Goal: Task Accomplishment & Management: Manage account settings

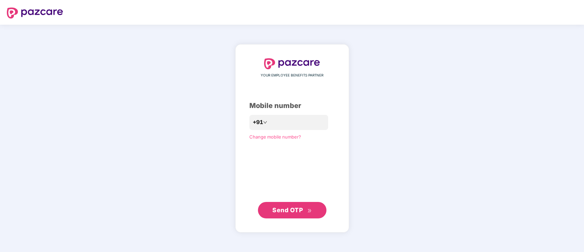
click at [286, 113] on div "YOUR EMPLOYEE BENEFITS PARTNER Mobile number +91 Change mobile number? Send OTP" at bounding box center [292, 138] width 86 height 160
click at [286, 123] on input "number" at bounding box center [297, 122] width 56 height 11
type input "**********"
click at [293, 210] on span "Send OTP" at bounding box center [287, 209] width 30 height 7
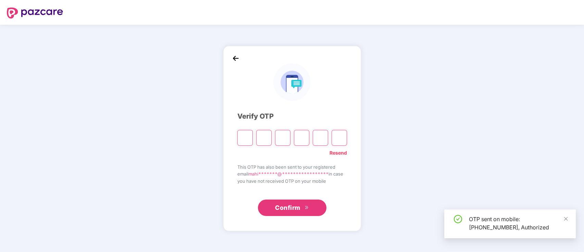
click at [250, 136] on input "Please enter verification code. Digit 1" at bounding box center [244, 138] width 15 height 16
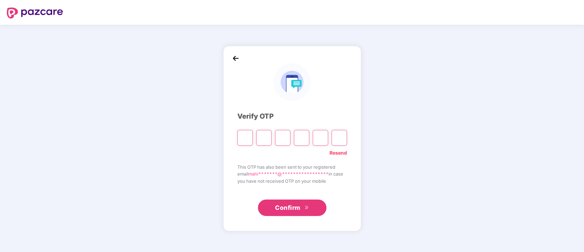
type input "*"
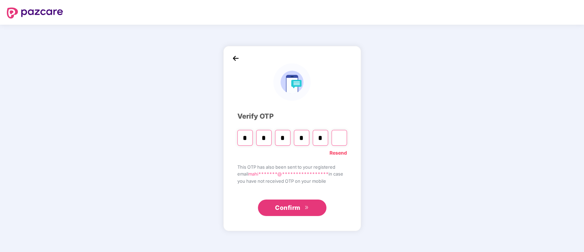
type input "*"
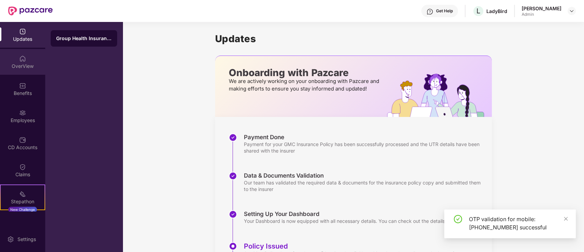
click at [22, 59] on img at bounding box center [22, 58] width 7 height 7
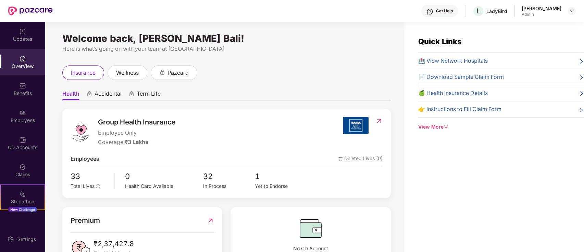
click at [296, 95] on ul "Health Accidental Term Life" at bounding box center [226, 94] width 329 height 14
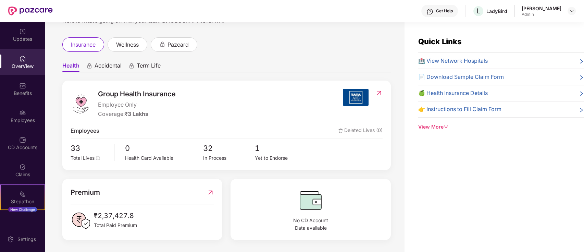
scroll to position [22, 0]
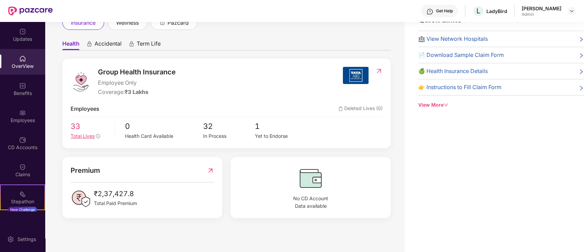
click at [79, 131] on span "33" at bounding box center [90, 126] width 39 height 12
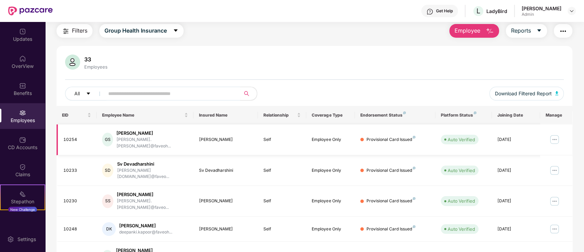
click at [553, 135] on img at bounding box center [554, 139] width 11 height 11
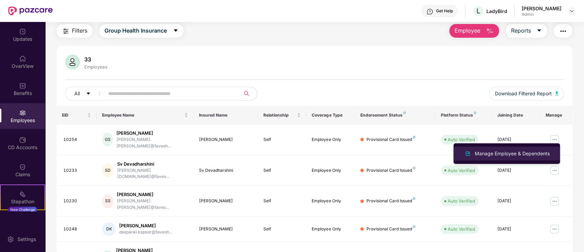
click at [530, 154] on div "Manage Employee & Dependents" at bounding box center [512, 154] width 78 height 8
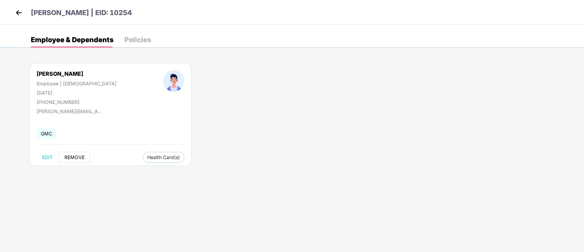
click at [85, 158] on button "REMOVE" at bounding box center [74, 157] width 31 height 11
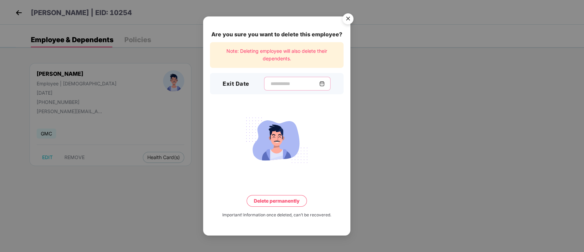
click at [270, 85] on input at bounding box center [294, 83] width 49 height 7
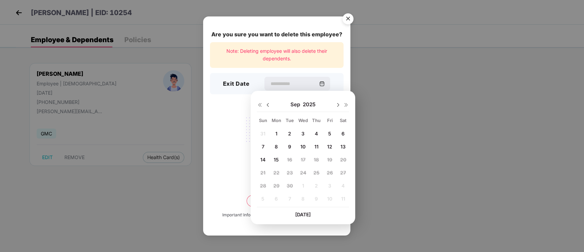
click at [267, 103] on img at bounding box center [267, 104] width 5 height 5
click at [259, 198] on div "31" at bounding box center [263, 199] width 10 height 10
type input "**********"
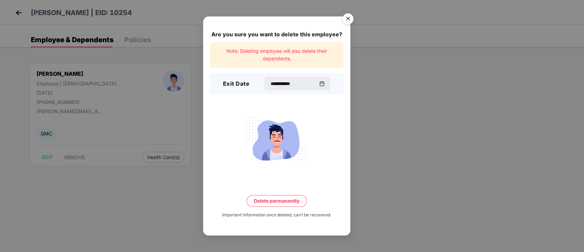
click at [275, 197] on button "Delete permanently" at bounding box center [277, 201] width 60 height 12
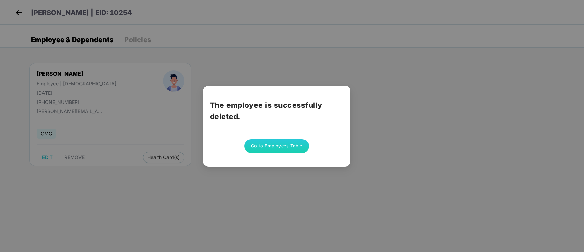
click at [293, 141] on button "Go to Employees Table" at bounding box center [276, 146] width 65 height 14
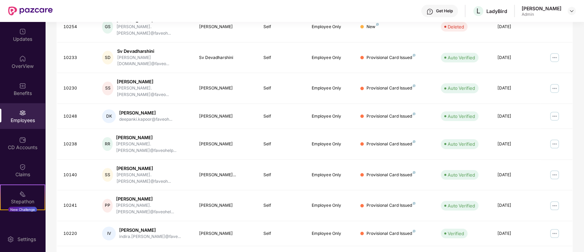
scroll to position [169, 0]
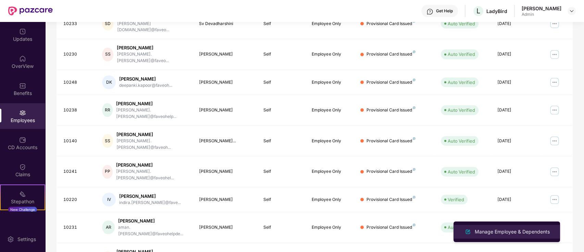
click at [510, 235] on div "Manage Employee & Dependents" at bounding box center [512, 232] width 78 height 8
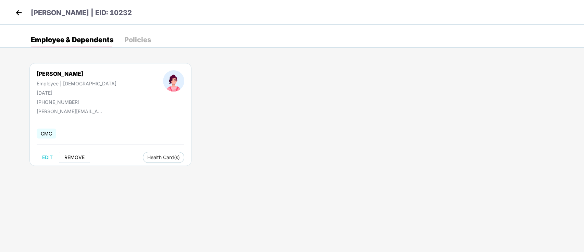
click at [76, 157] on span "REMOVE" at bounding box center [74, 156] width 20 height 5
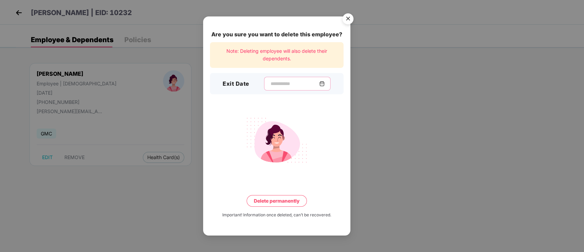
click at [286, 85] on input at bounding box center [294, 83] width 49 height 7
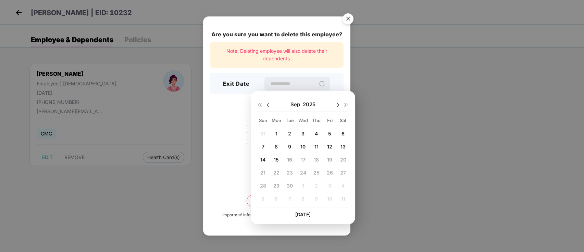
click at [315, 134] on span "4" at bounding box center [316, 134] width 3 height 6
type input "**********"
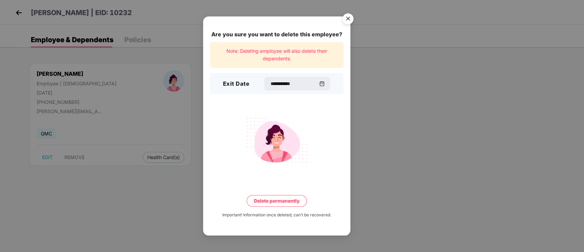
click at [291, 199] on button "Delete permanently" at bounding box center [277, 201] width 60 height 12
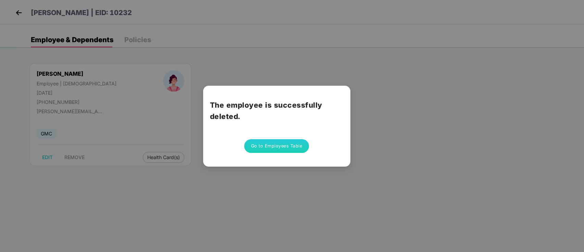
click at [293, 149] on button "Go to Employees Table" at bounding box center [276, 146] width 65 height 14
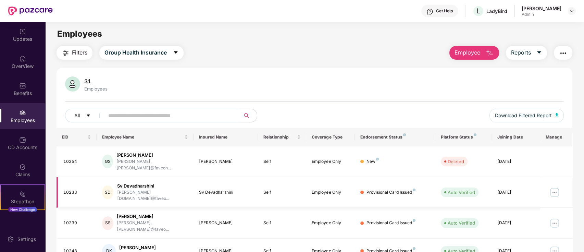
click at [364, 177] on td "Provisional Card Issued" at bounding box center [395, 192] width 80 height 31
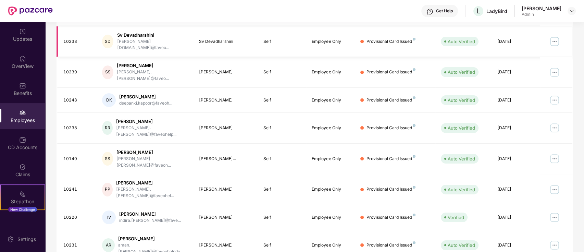
scroll to position [169, 0]
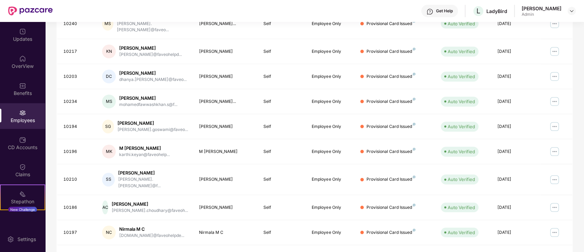
click at [562, 251] on button "button" at bounding box center [566, 257] width 11 height 11
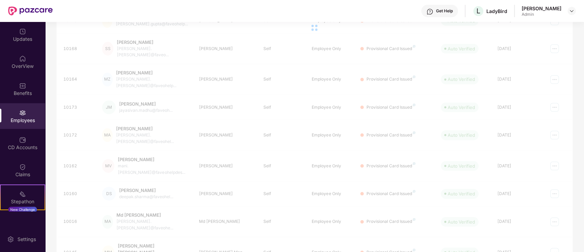
scroll to position [22, 0]
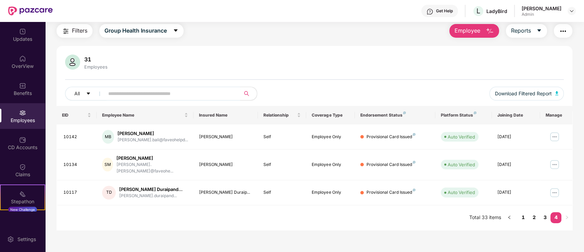
click at [477, 34] on span "Employee" at bounding box center [468, 30] width 26 height 9
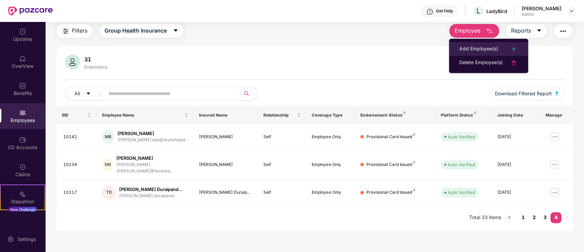
click at [477, 42] on li "Add Employee(s)" at bounding box center [488, 49] width 79 height 14
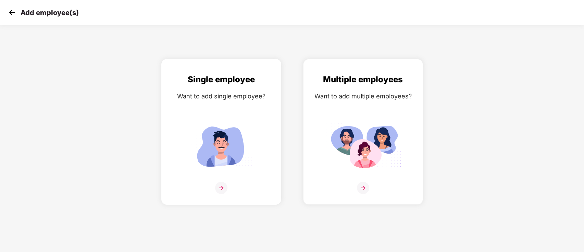
click at [215, 106] on div "Single employee Want to add single employee?" at bounding box center [222, 137] width 106 height 129
click at [317, 100] on div "Want to add multiple employees?" at bounding box center [363, 96] width 106 height 10
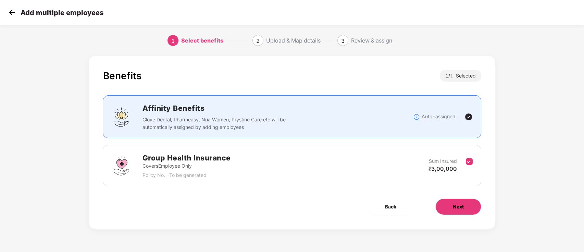
click at [458, 202] on button "Next" at bounding box center [458, 206] width 46 height 16
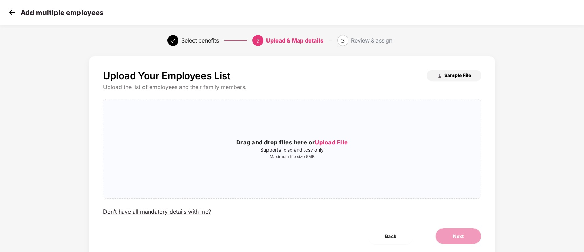
click at [455, 72] on button "Sample File" at bounding box center [454, 75] width 54 height 11
click at [401, 185] on div "Drag and drop files here or Upload File Supports .xlsx and .csv only Maximum fi…" at bounding box center [291, 149] width 377 height 88
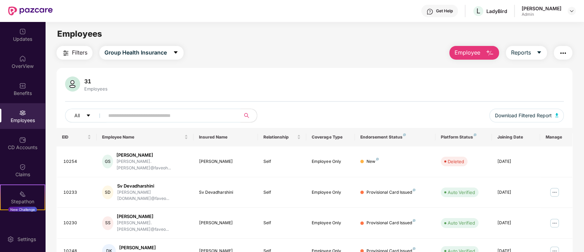
click at [205, 121] on span at bounding box center [170, 116] width 140 height 14
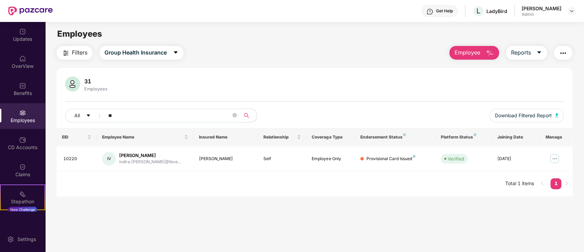
type input "*"
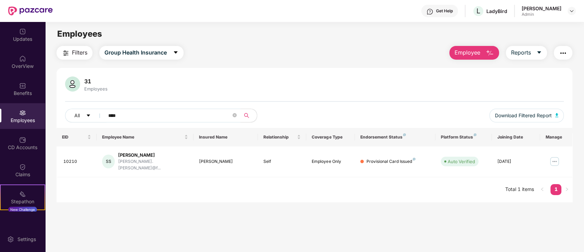
type input "****"
click at [19, 34] on img at bounding box center [22, 31] width 7 height 7
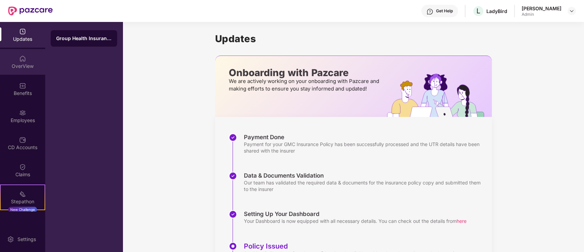
click at [21, 61] on img at bounding box center [22, 58] width 7 height 7
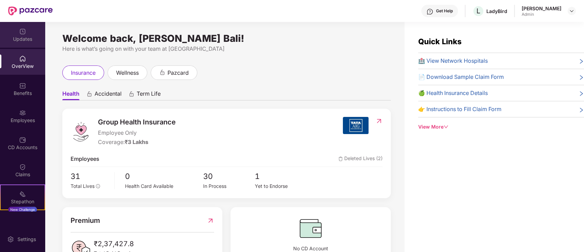
click at [28, 43] on div "Updates" at bounding box center [22, 35] width 45 height 26
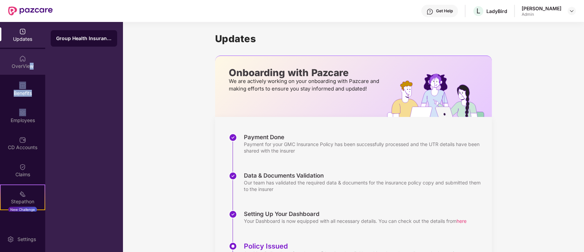
drag, startPoint x: 16, startPoint y: 104, endPoint x: 28, endPoint y: 67, distance: 39.1
click at [28, 67] on div "Updates OverView Benefits Employees CD Accounts Claims Stepathon New Challenge" at bounding box center [22, 116] width 45 height 189
click at [28, 67] on div "OverView" at bounding box center [22, 66] width 45 height 7
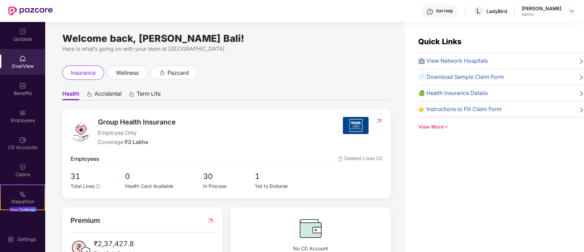
click at [232, 197] on div "Group Health Insurance Employee Only Coverage: ₹3 Lakhs Employees Deleted Lives…" at bounding box center [226, 153] width 329 height 89
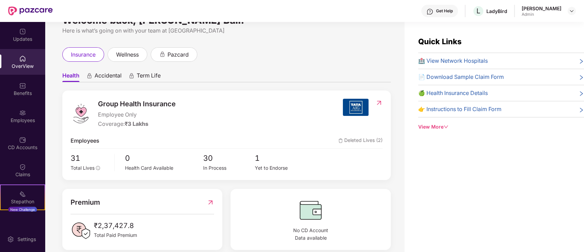
scroll to position [22, 0]
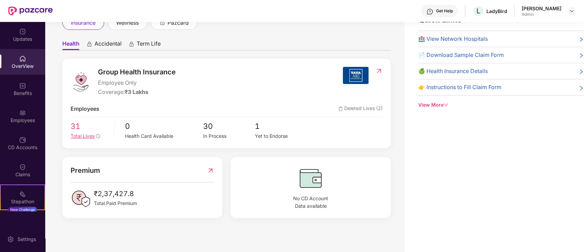
click at [81, 137] on span "Total Lives" at bounding box center [83, 136] width 24 height 6
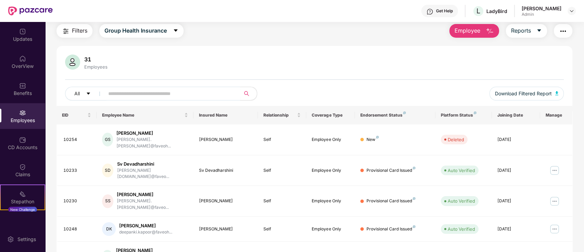
click at [482, 26] on button "Employee" at bounding box center [474, 31] width 50 height 14
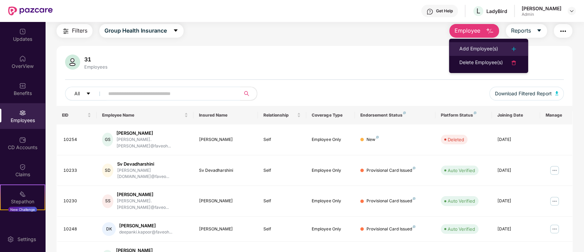
click at [484, 45] on div "Add Employee(s)" at bounding box center [478, 49] width 39 height 8
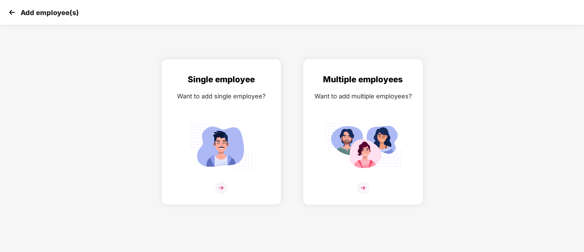
click at [362, 184] on img at bounding box center [363, 188] width 12 height 12
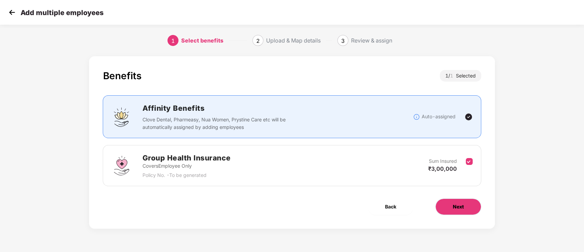
click at [460, 213] on button "Next" at bounding box center [458, 206] width 46 height 16
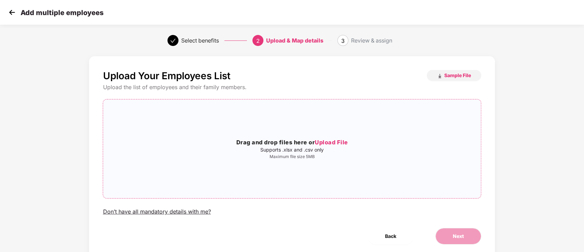
click at [324, 142] on span "Upload File" at bounding box center [331, 142] width 33 height 7
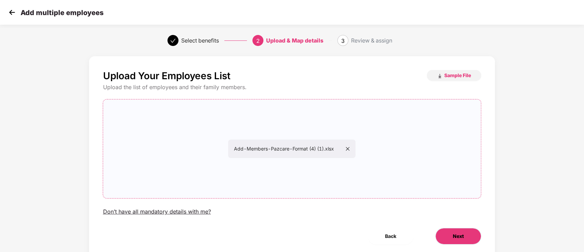
click at [441, 233] on button "Next" at bounding box center [458, 236] width 46 height 16
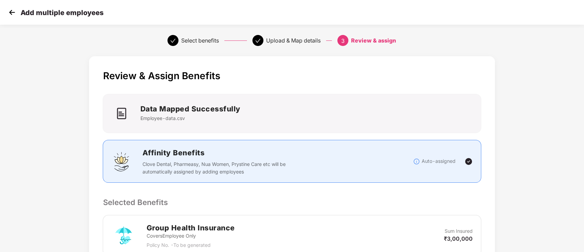
scroll to position [0, 0]
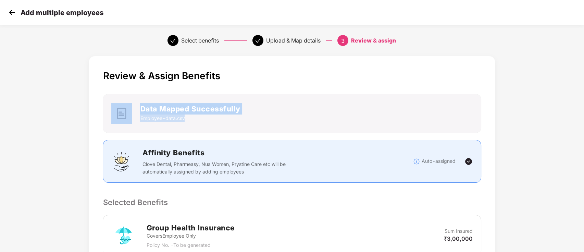
drag, startPoint x: 581, startPoint y: 78, endPoint x: 584, endPoint y: 119, distance: 40.9
click at [584, 119] on html "Add multiple employees Select benefits Upload & Map details 3 Review & assign R…" at bounding box center [292, 126] width 584 height 252
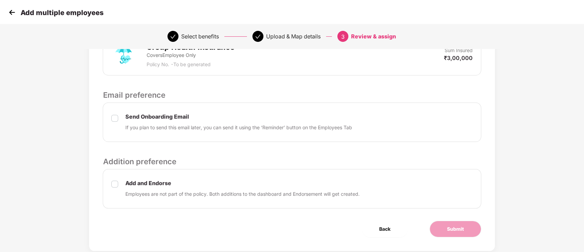
scroll to position [196, 0]
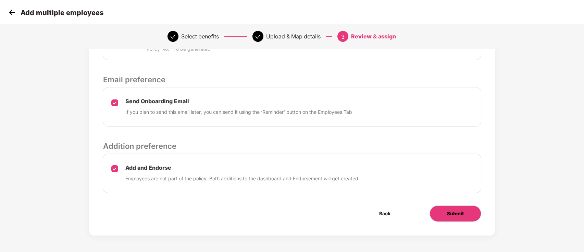
click at [459, 207] on button "Submit" at bounding box center [456, 213] width 52 height 16
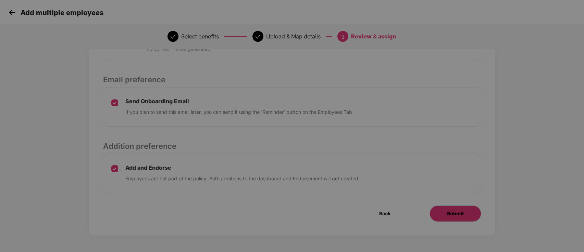
scroll to position [0, 0]
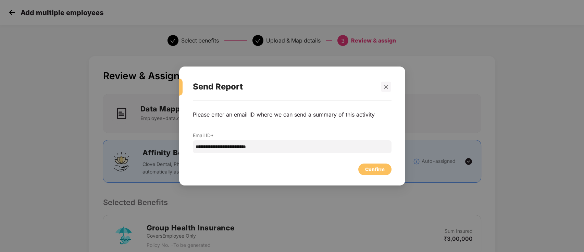
click at [373, 162] on div "Confirm" at bounding box center [292, 167] width 199 height 15
click at [373, 168] on div "Confirm" at bounding box center [375, 169] width 20 height 8
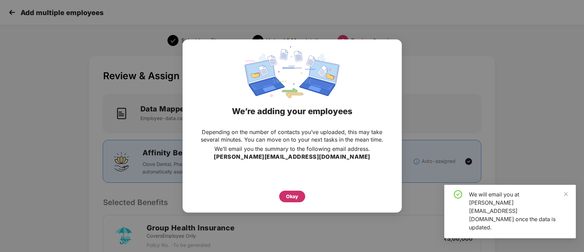
click at [295, 197] on div "Okay" at bounding box center [292, 197] width 12 height 8
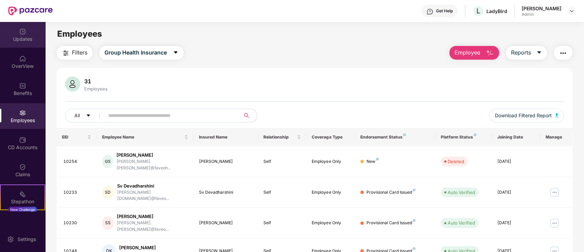
click at [33, 41] on div "Updates" at bounding box center [22, 39] width 45 height 7
